Goal: Transaction & Acquisition: Purchase product/service

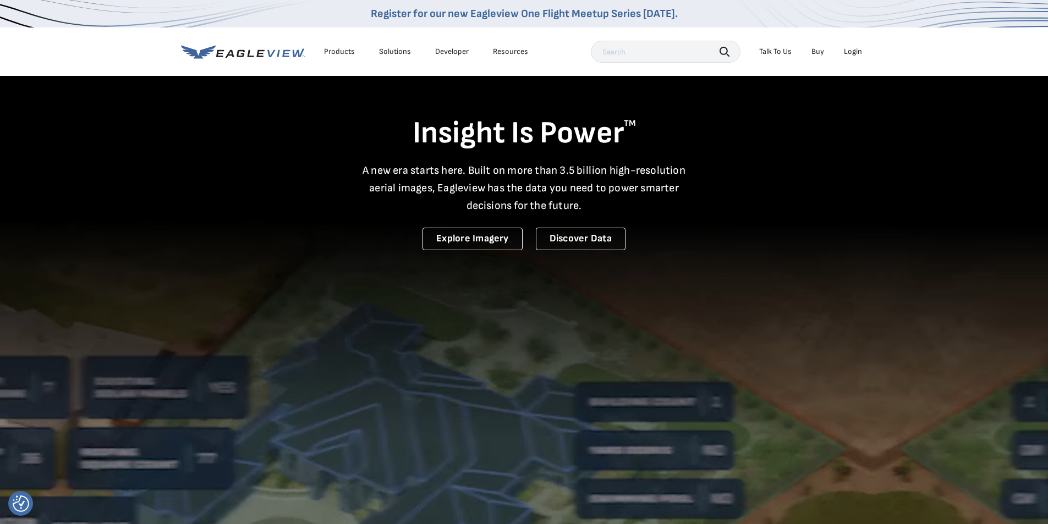
click at [855, 51] on div "Login" at bounding box center [853, 52] width 18 height 10
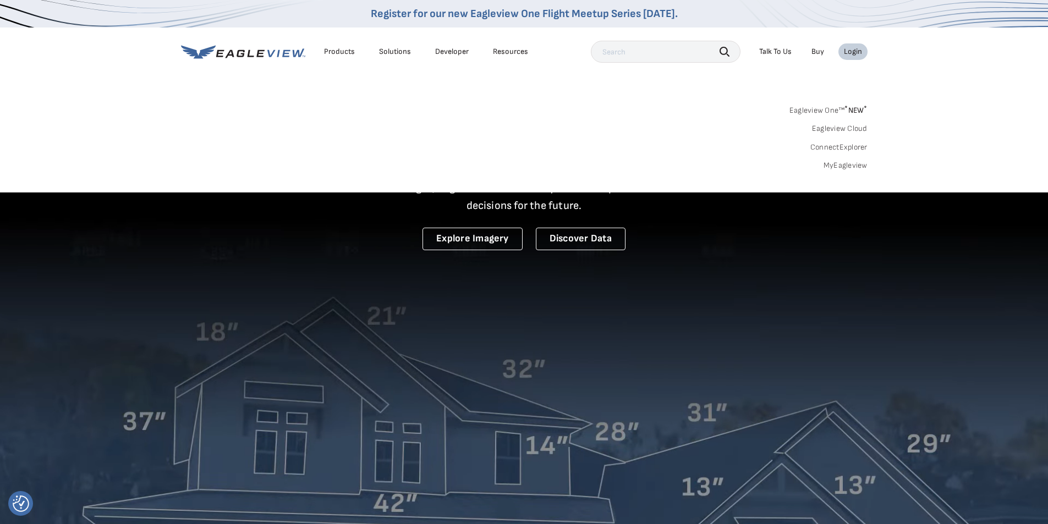
click at [503, 48] on div "Resources" at bounding box center [510, 52] width 35 height 10
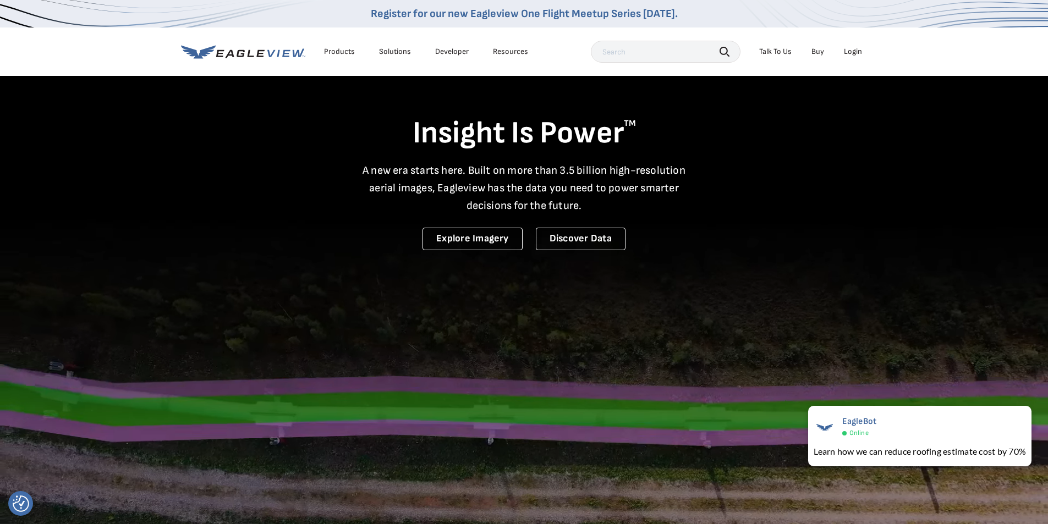
click at [499, 174] on p "A new era starts here. Built on more than 3.5 billion high-resolution aerial im…" at bounding box center [524, 188] width 337 height 53
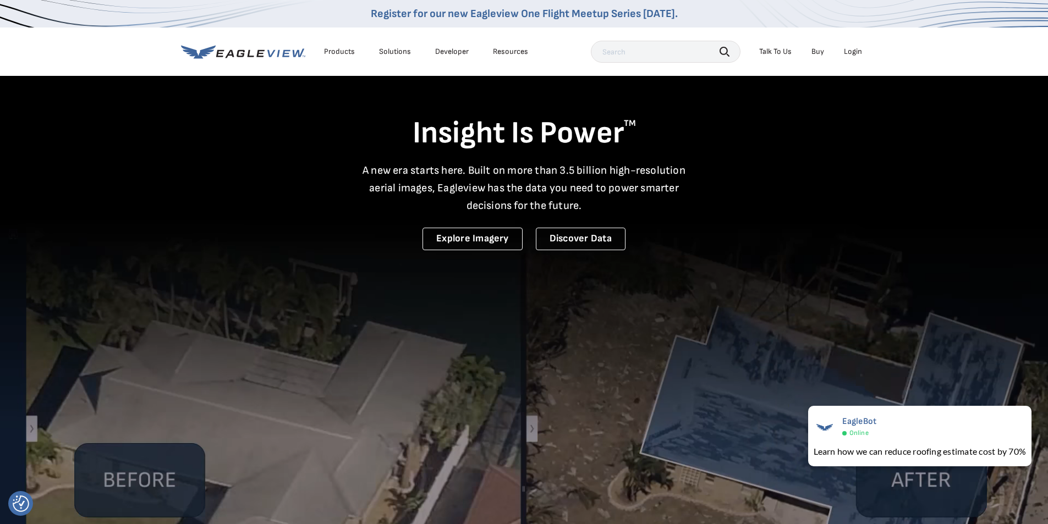
click at [817, 51] on link "Buy" at bounding box center [817, 52] width 13 height 10
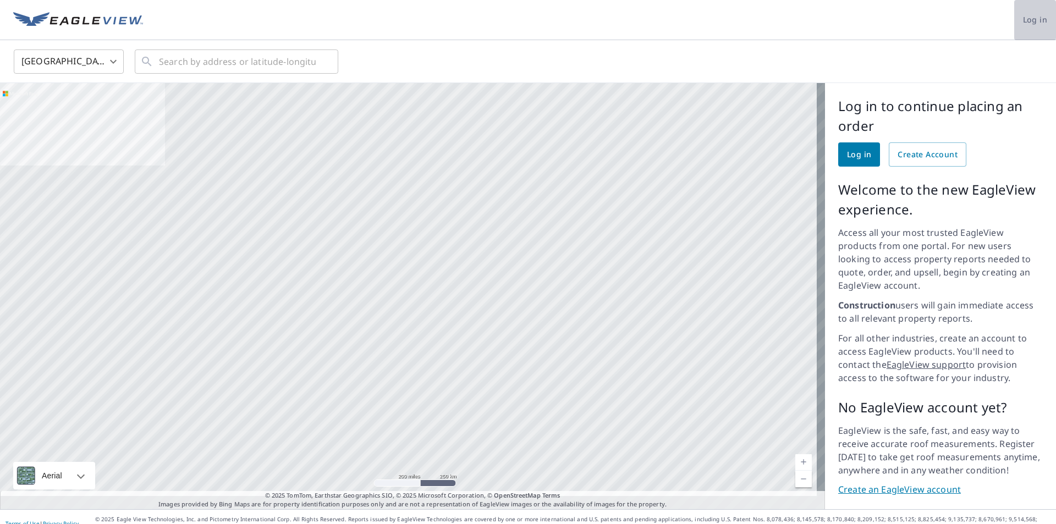
click at [1023, 20] on span "Log in" at bounding box center [1035, 20] width 24 height 14
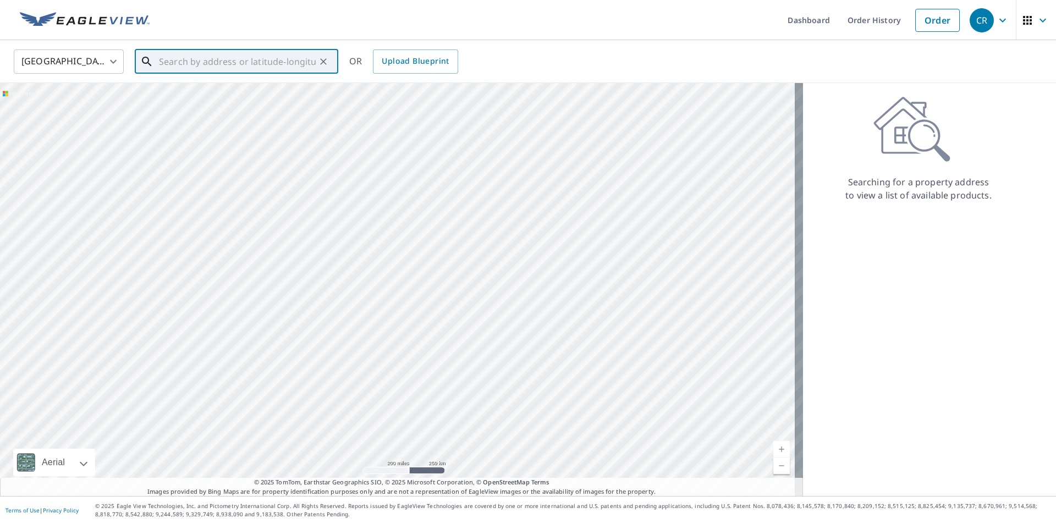
click at [272, 65] on input "text" at bounding box center [237, 61] width 157 height 31
click at [208, 106] on p "Midland, MI 48642" at bounding box center [243, 105] width 173 height 11
type input "578 E Price Rd Midland, MI 48642"
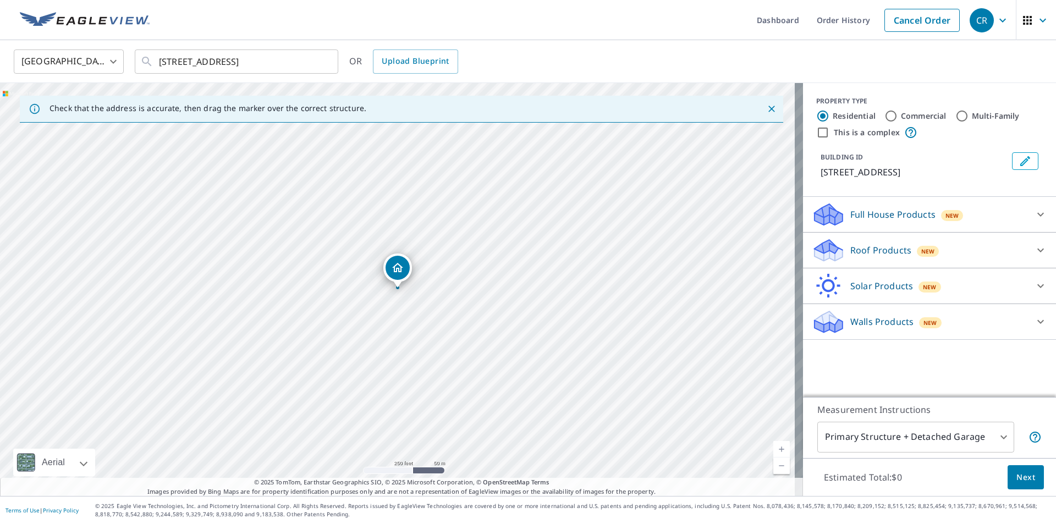
click at [1036, 248] on icon at bounding box center [1040, 250] width 13 height 13
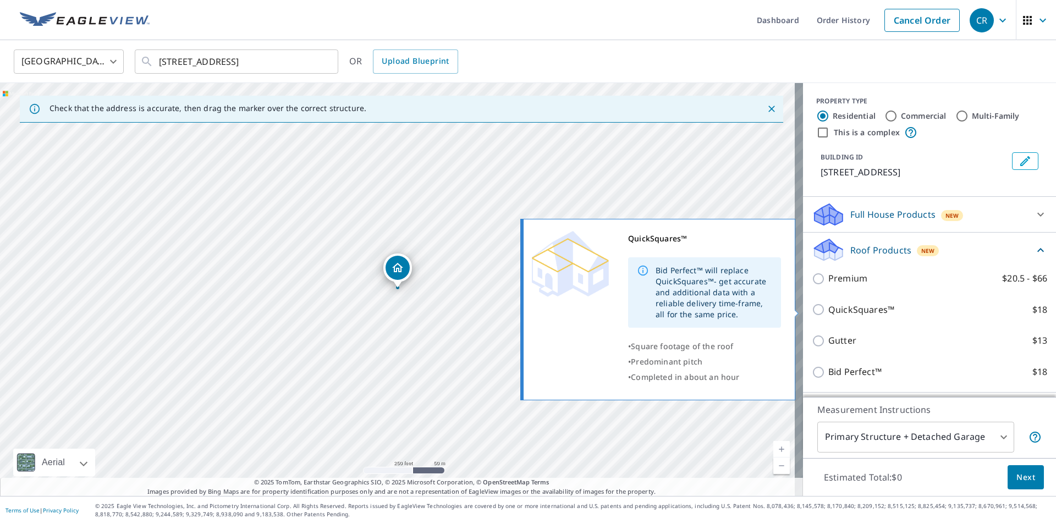
click at [854, 309] on p "QuickSquares™" at bounding box center [862, 310] width 66 height 14
click at [829, 309] on input "QuickSquares™ $18" at bounding box center [820, 309] width 17 height 13
checkbox input "true"
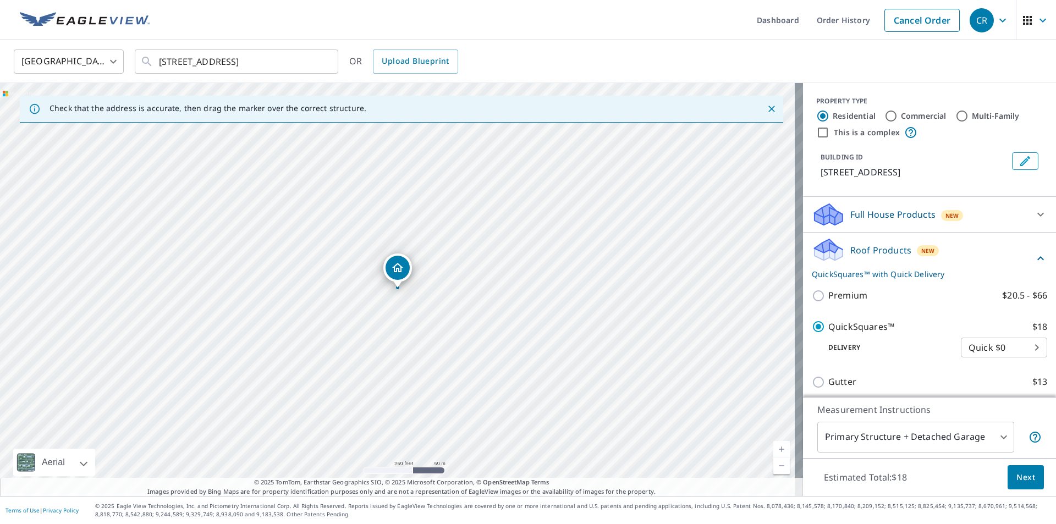
click at [1017, 473] on span "Next" at bounding box center [1026, 478] width 19 height 14
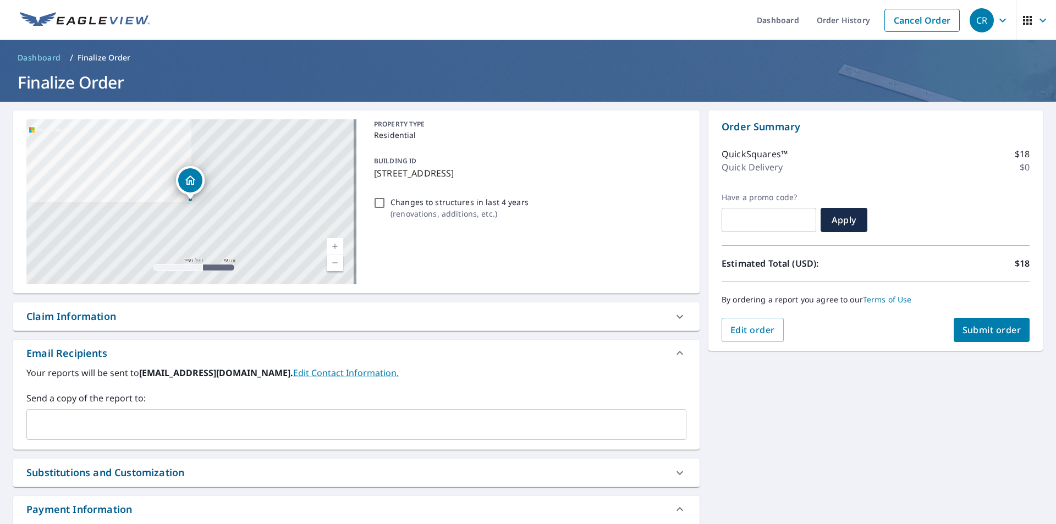
scroll to position [55, 0]
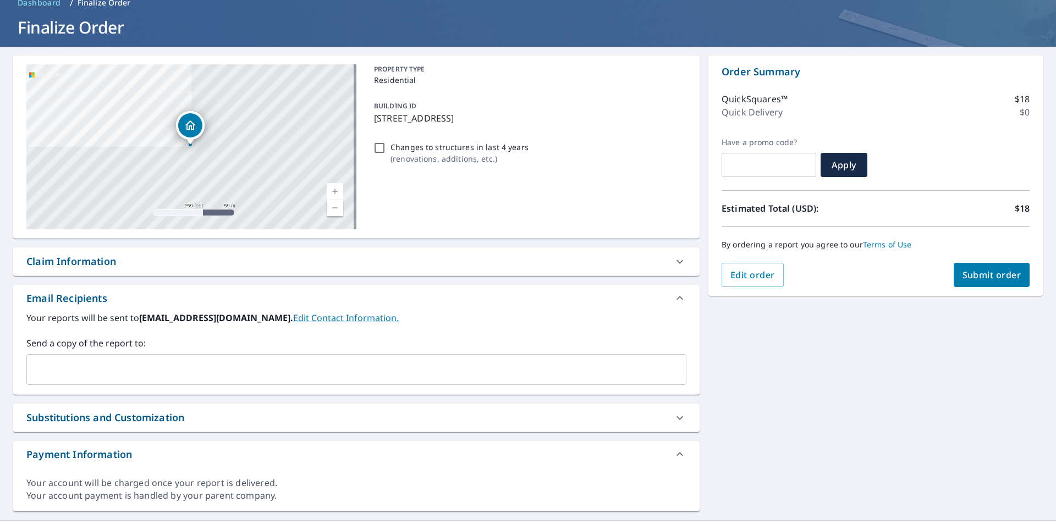
click at [145, 371] on input "text" at bounding box center [348, 369] width 634 height 21
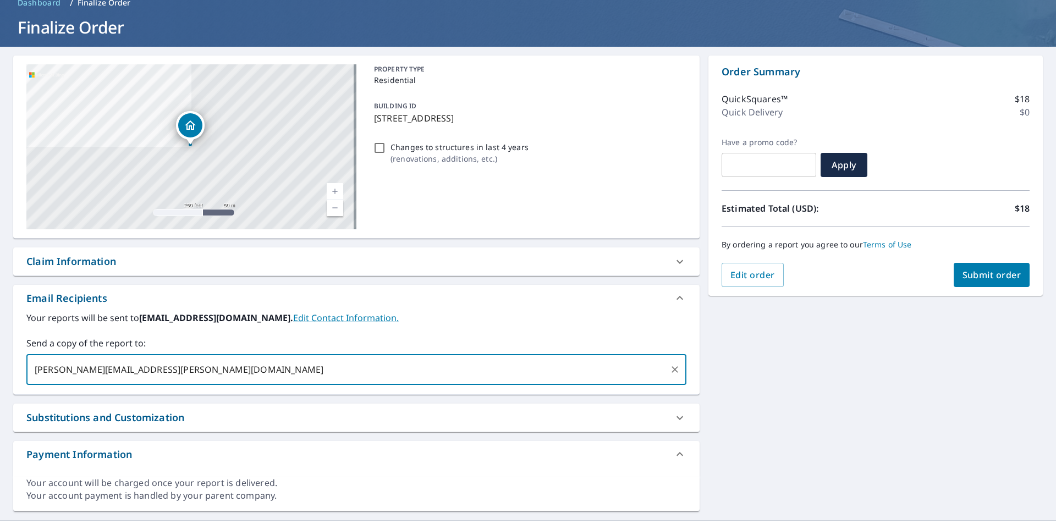
type input "larry.mitchell@abcsupply.com"
click at [1001, 271] on span "Submit order" at bounding box center [992, 275] width 59 height 12
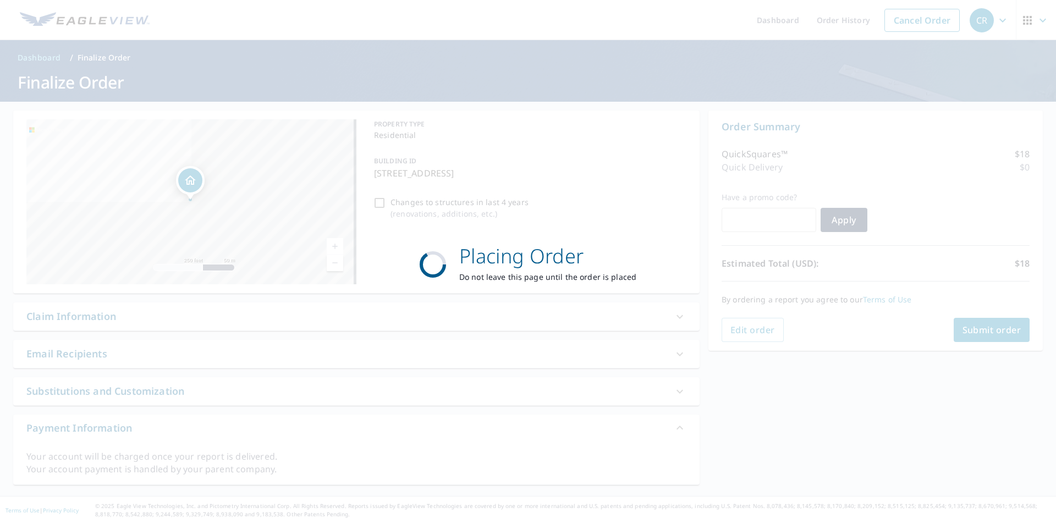
scroll to position [0, 0]
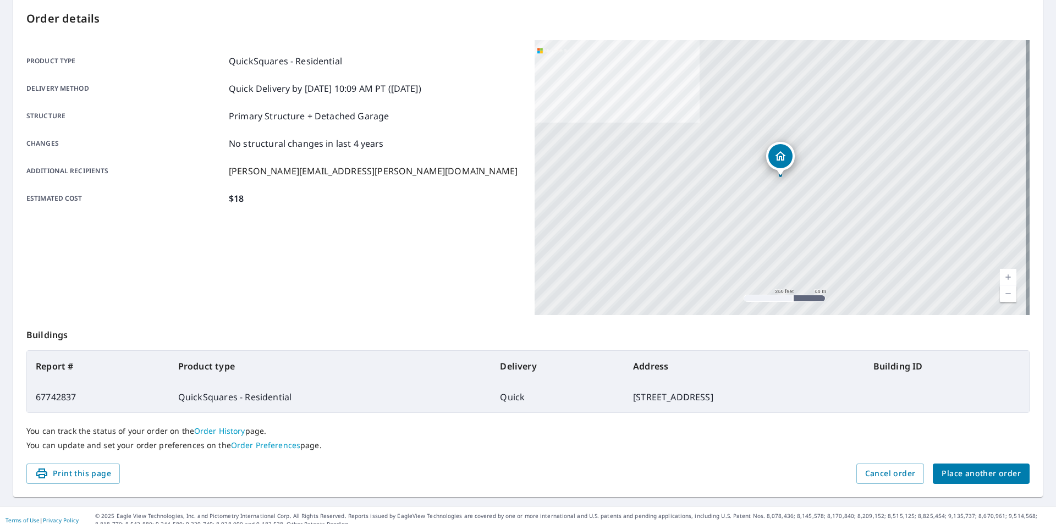
scroll to position [123, 0]
